Goal: Book appointment/travel/reservation

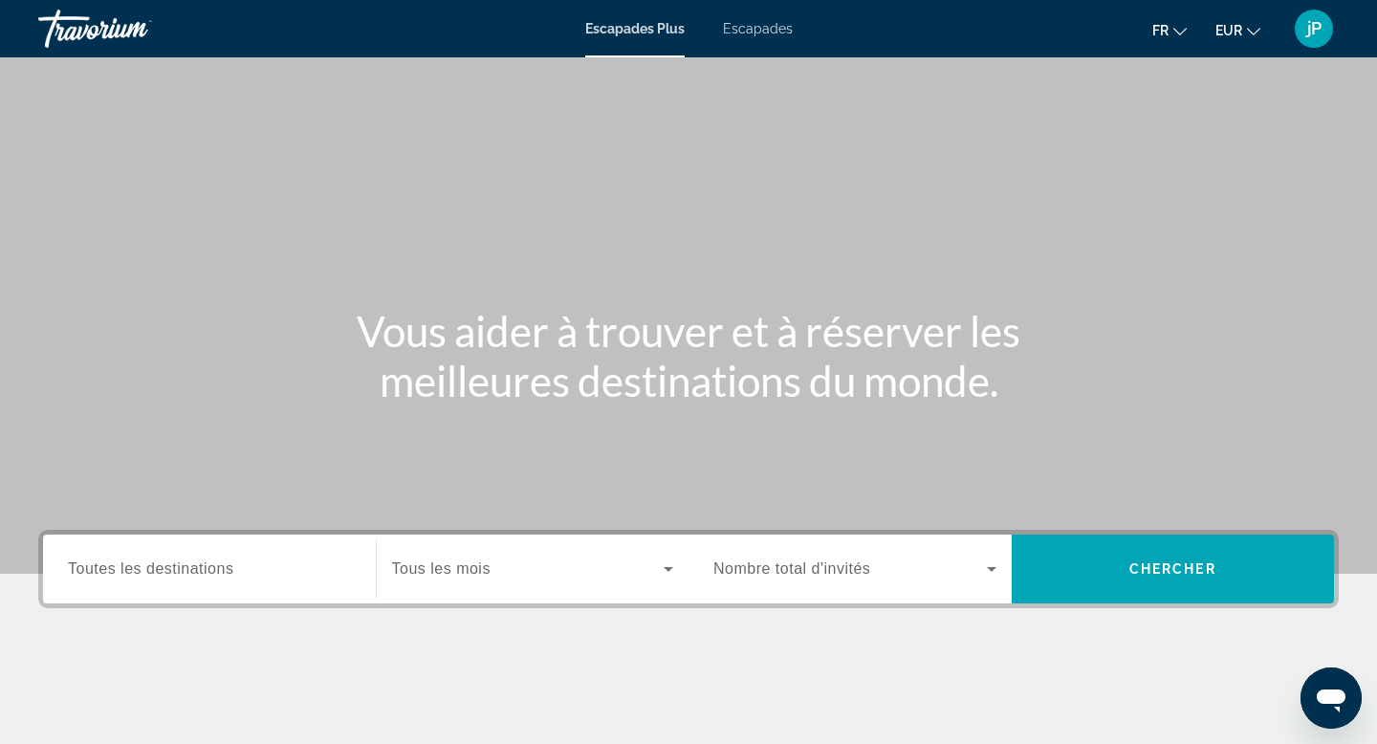
click at [753, 28] on font "Escapades" at bounding box center [758, 28] width 70 height 15
click at [191, 581] on div "Search widget" at bounding box center [209, 569] width 283 height 55
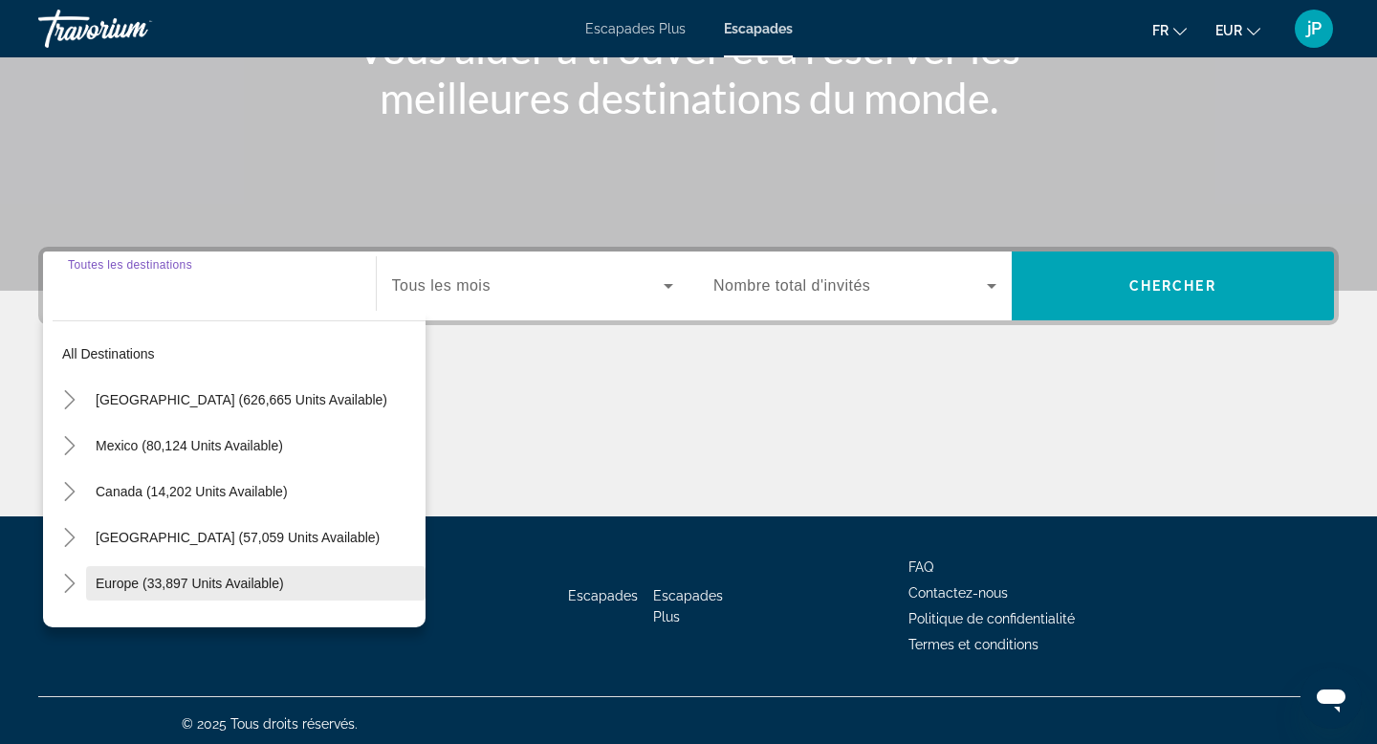
scroll to position [290, 0]
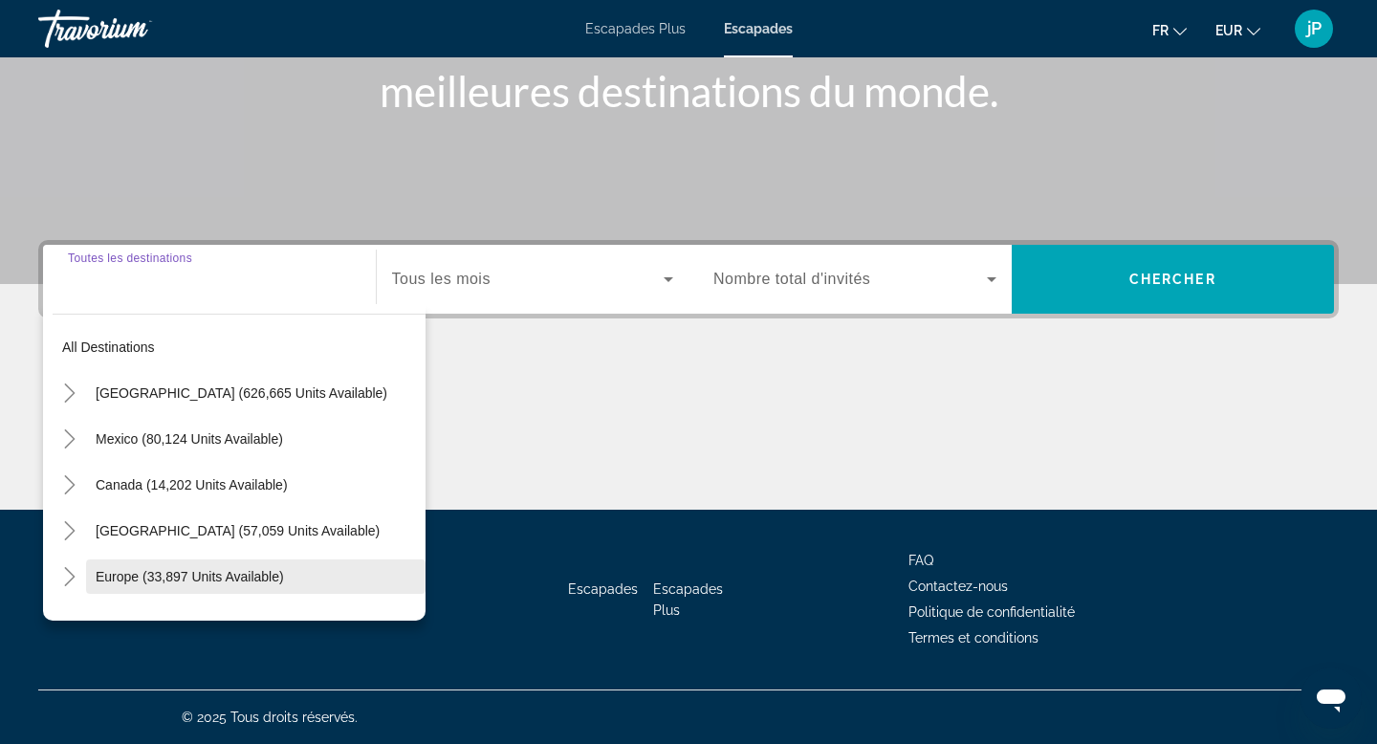
click at [155, 578] on span "Europe (33,897 units available)" at bounding box center [190, 576] width 188 height 15
type input "**********"
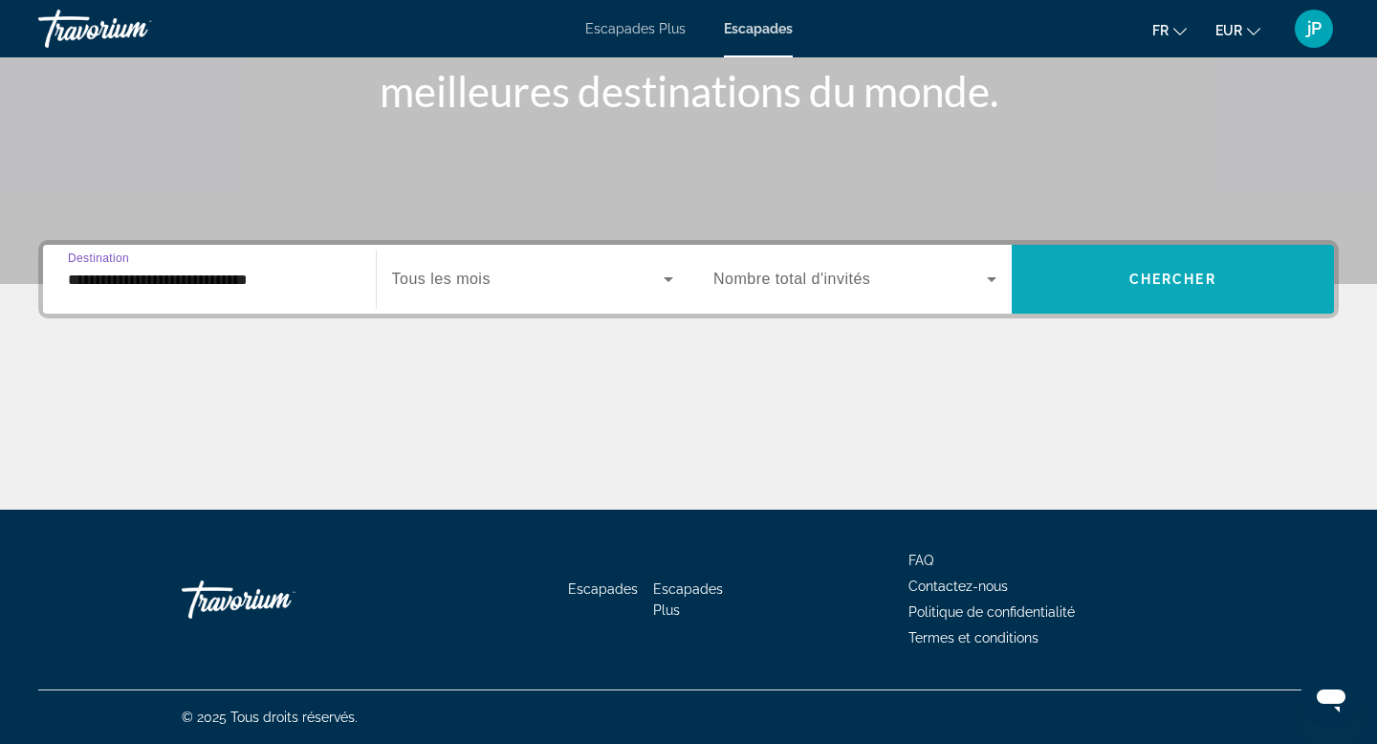
click at [1062, 283] on span "Search widget" at bounding box center [1173, 279] width 323 height 46
